Goal: Information Seeking & Learning: Learn about a topic

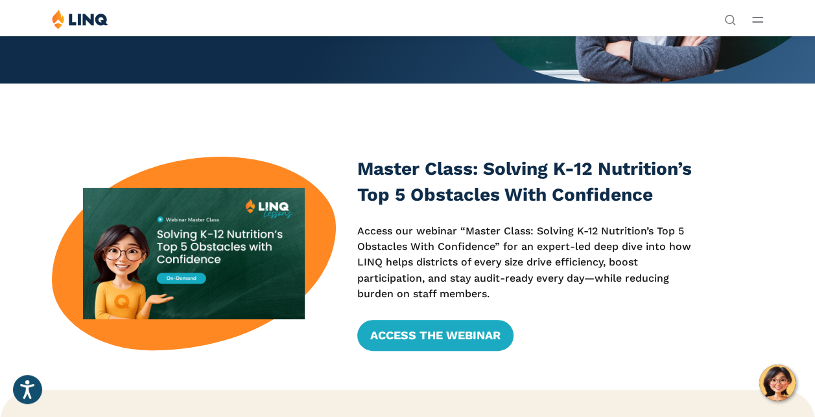
scroll to position [237, 0]
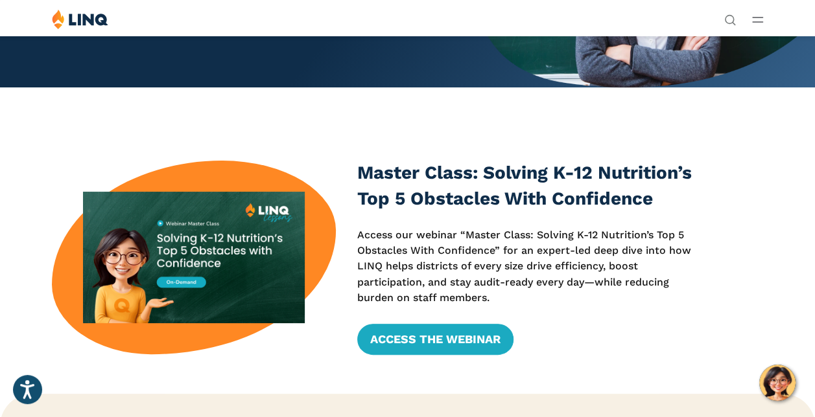
click at [603, 113] on span "Payments" at bounding box center [627, 107] width 49 height 14
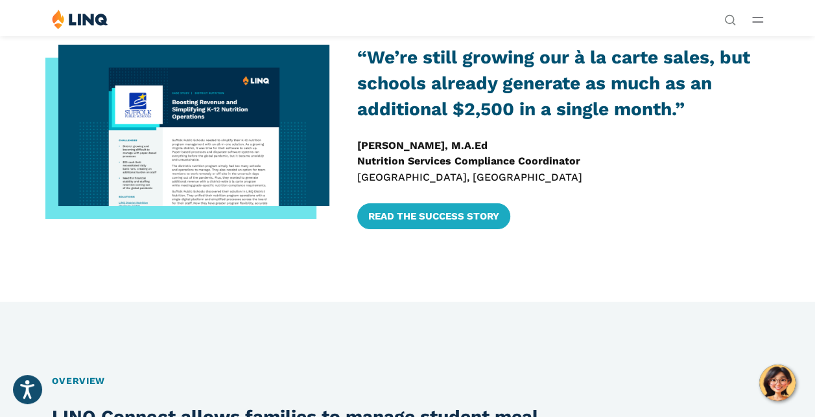
scroll to position [371, 0]
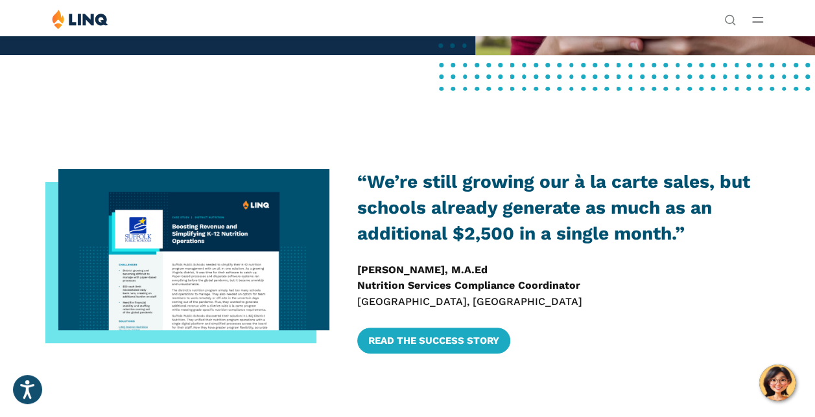
click at [618, 137] on span "NEW School Nutrition Suite" at bounding box center [669, 132] width 102 height 9
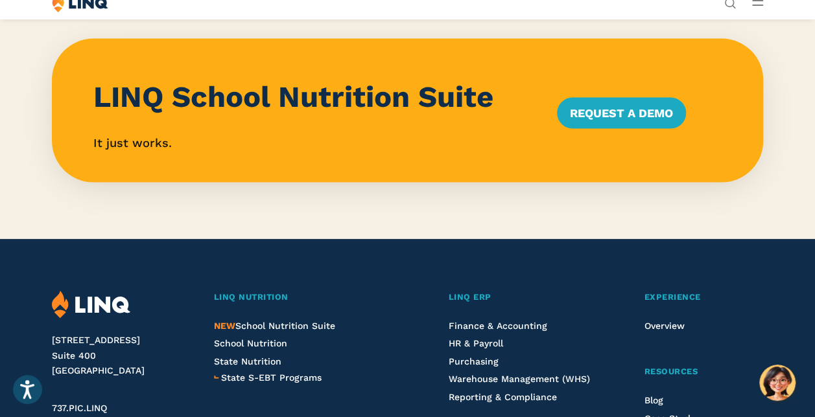
scroll to position [1219, 0]
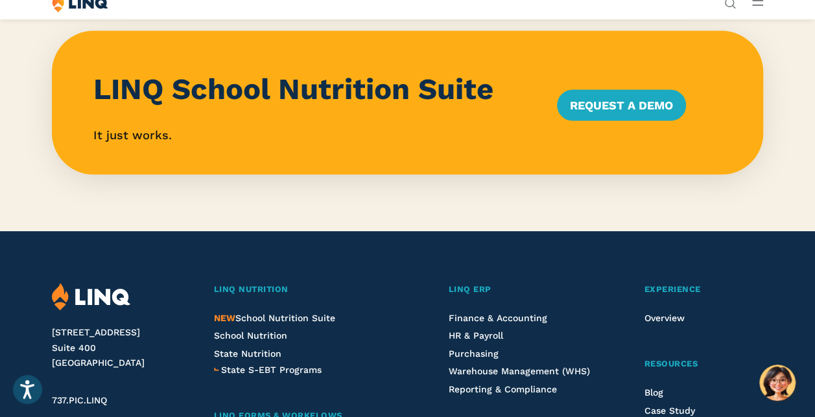
click at [618, 124] on span "Overview" at bounding box center [635, 119] width 34 height 9
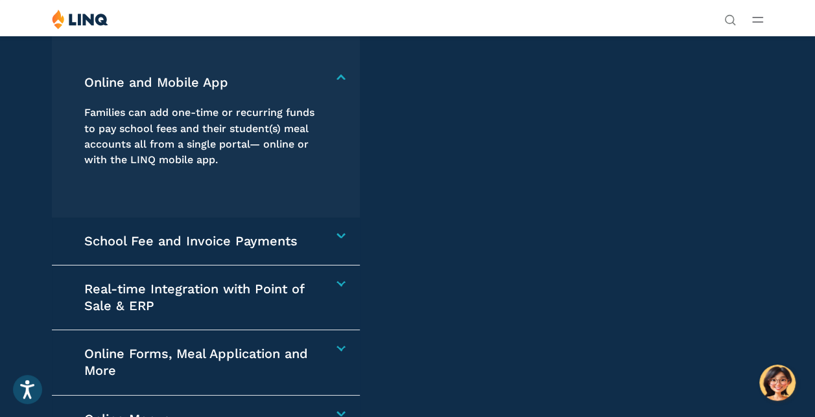
scroll to position [1724, 0]
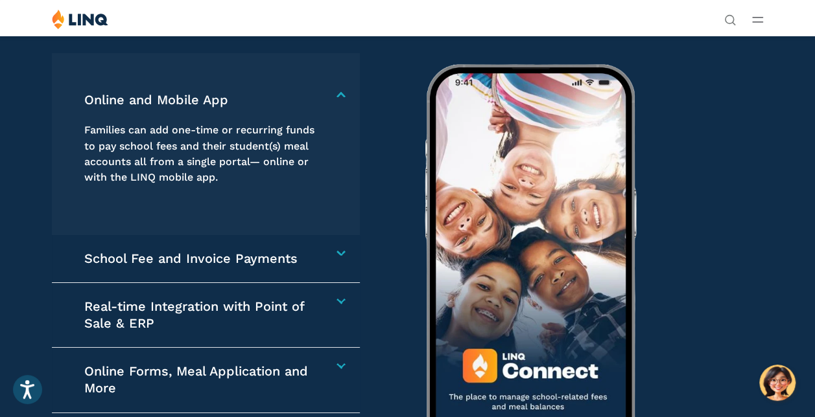
click at [202, 109] on h4 "Online and Mobile App" at bounding box center [200, 100] width 233 height 17
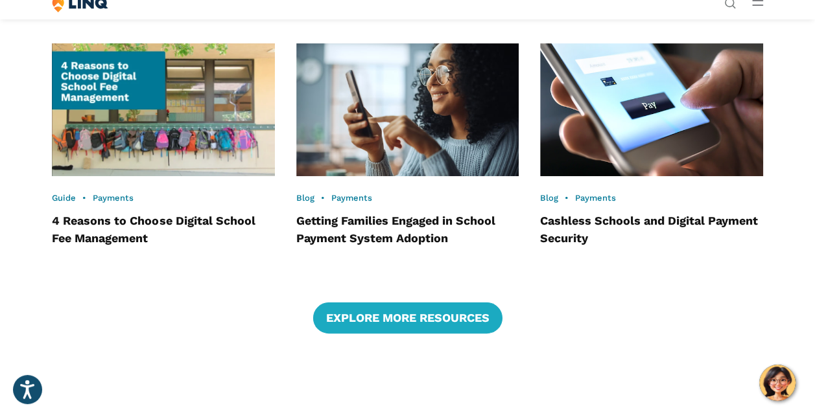
scroll to position [2613, 0]
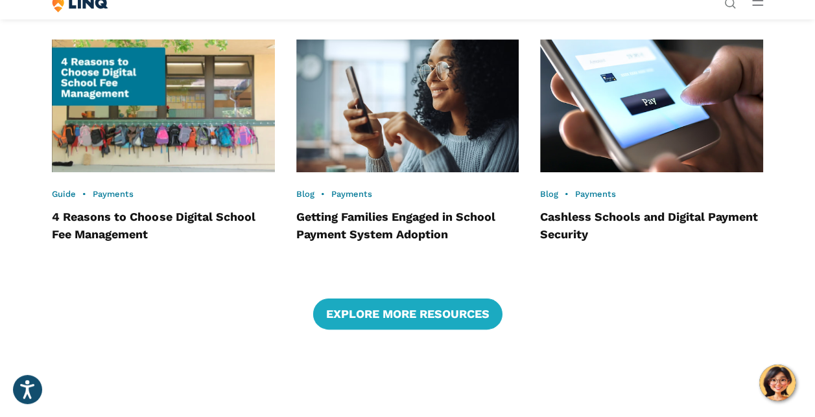
click at [804, 281] on div "Guide • Payments 4 Reasons to Choose Digital School Fee Management Blog • Payme…" at bounding box center [407, 185] width 815 height 332
